Goal: Check status: Check status

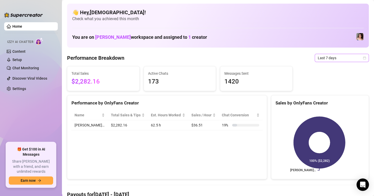
click at [358, 59] on span "Last 7 days" at bounding box center [342, 58] width 48 height 8
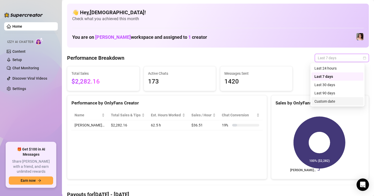
click at [325, 103] on div "Custom date" at bounding box center [338, 101] width 46 height 6
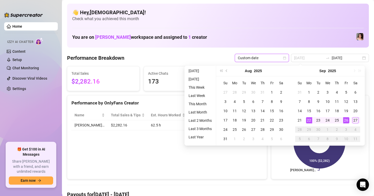
type input "[DATE]"
click at [310, 118] on div "22" at bounding box center [309, 120] width 6 height 6
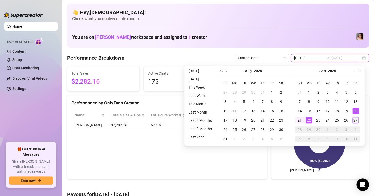
type input "[DATE]"
click at [356, 120] on div "27" at bounding box center [356, 120] width 6 height 6
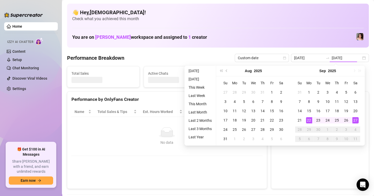
type input "[DATE]"
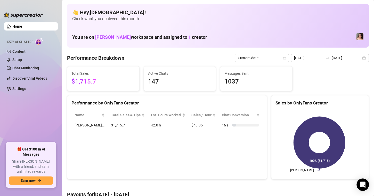
scroll to position [103, 0]
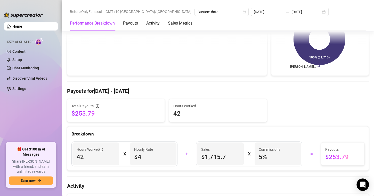
click at [187, 90] on h4 "Payouts for [DATE] - [DATE]" at bounding box center [218, 90] width 302 height 7
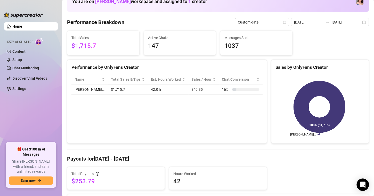
scroll to position [52, 0]
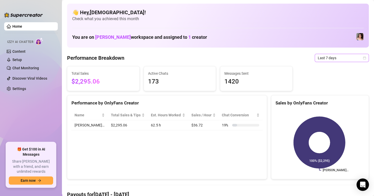
click at [363, 58] on icon "calendar" at bounding box center [364, 57] width 3 height 3
